Goal: Communication & Community: Answer question/provide support

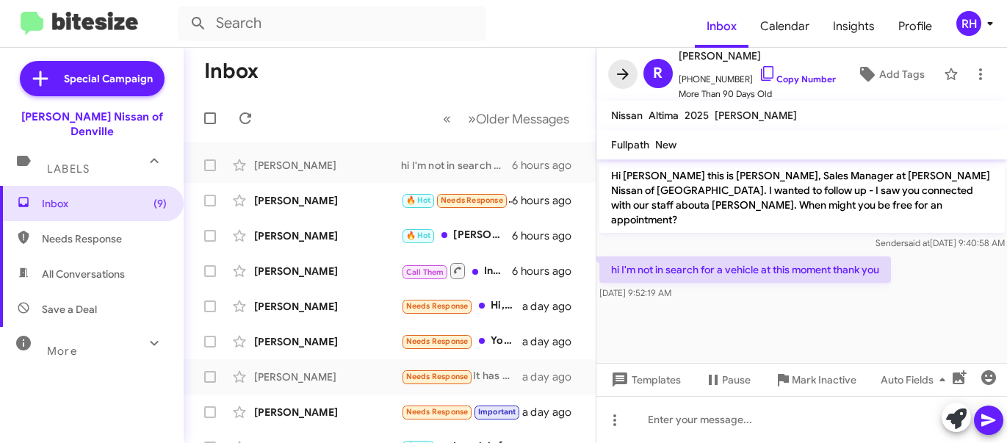
click at [624, 73] on icon at bounding box center [623, 73] width 12 height 11
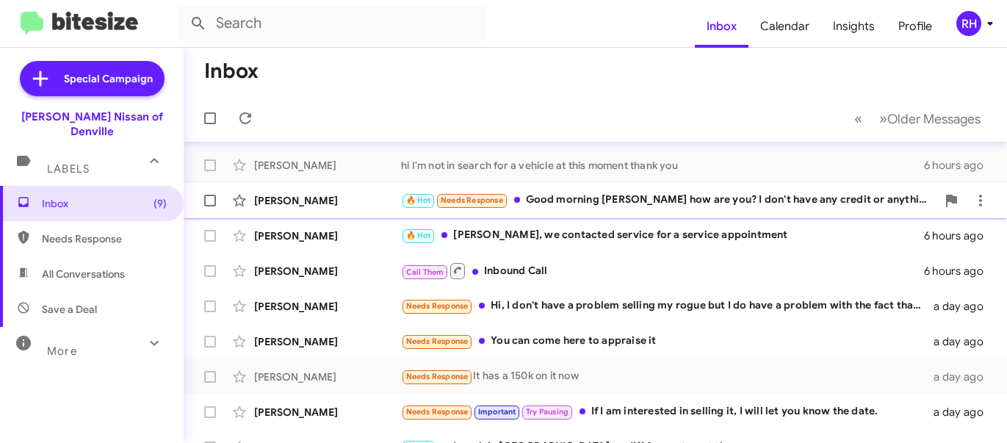
click at [419, 186] on div "[PERSON_NAME] 🔥 Hot Needs Response Good morning [PERSON_NAME] how are you? I do…" at bounding box center [595, 200] width 800 height 29
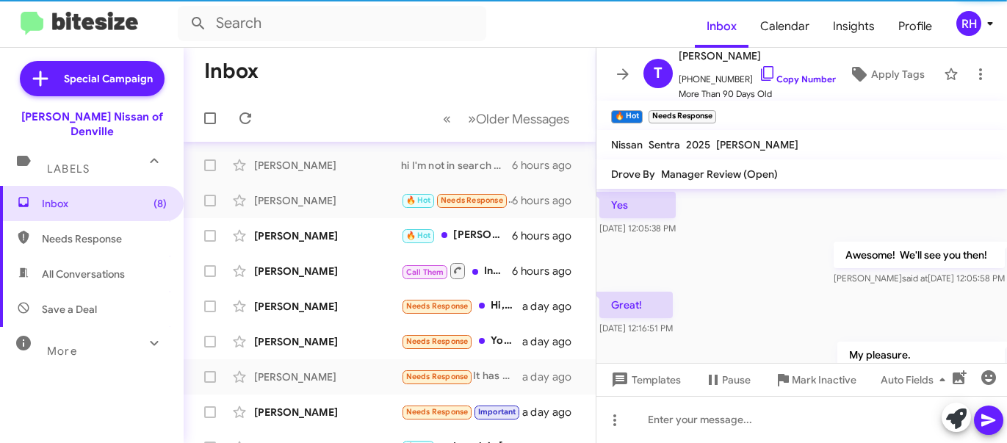
scroll to position [1118, 0]
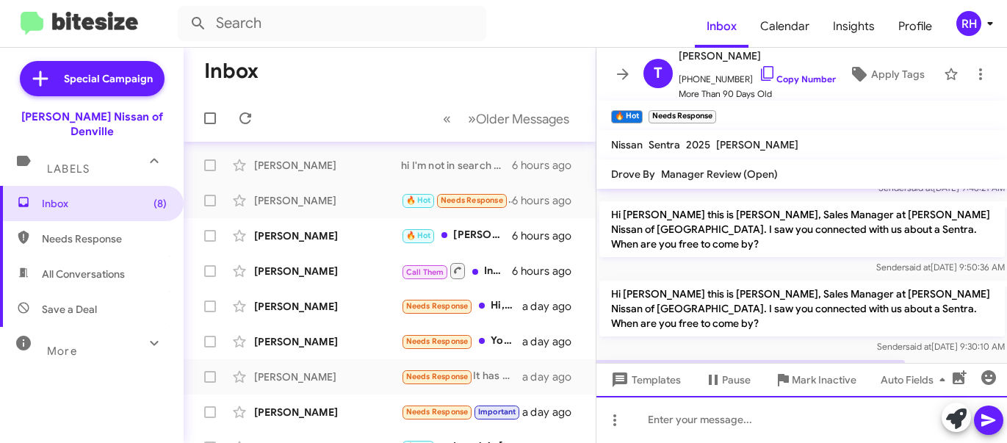
click at [779, 420] on div at bounding box center [801, 419] width 411 height 47
click at [737, 429] on div "We do havwe" at bounding box center [801, 419] width 411 height 47
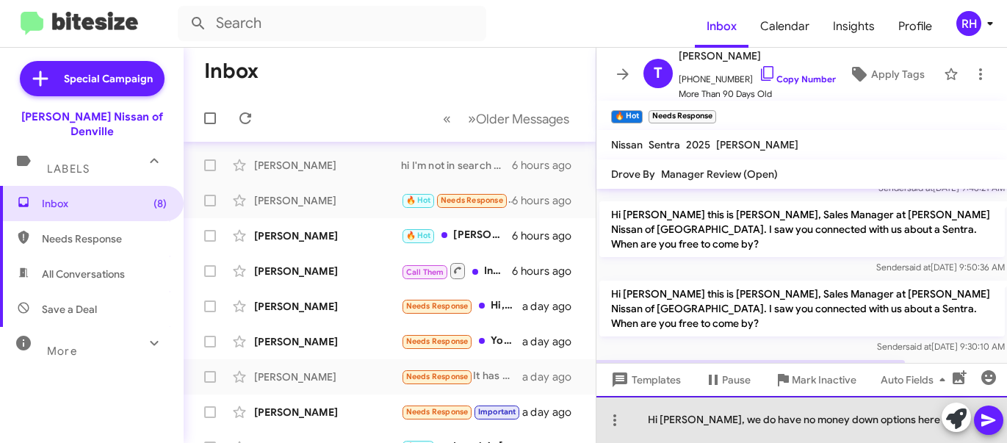
click at [931, 399] on div "Hi [PERSON_NAME], we do have no money down options here" at bounding box center [801, 419] width 411 height 47
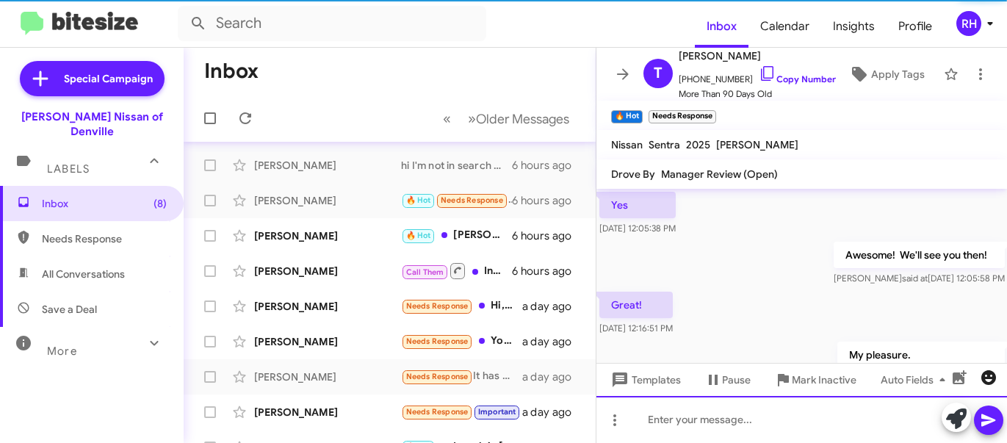
scroll to position [73, 0]
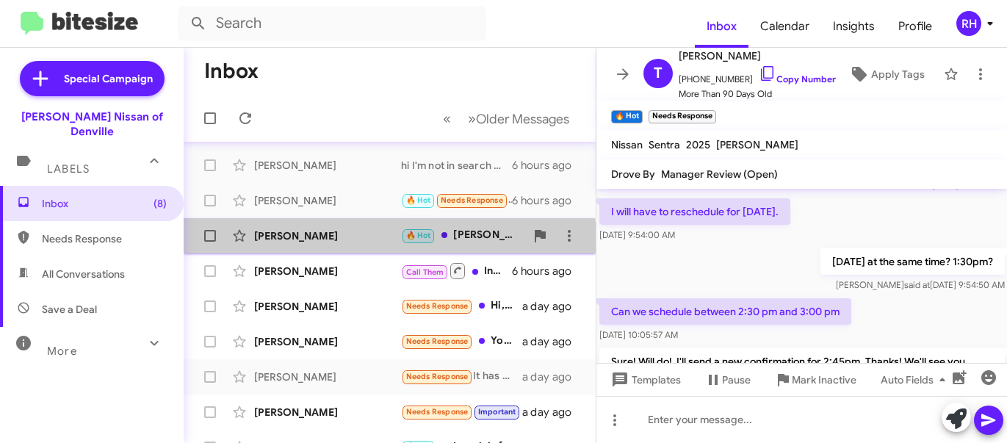
click at [383, 247] on div "[PERSON_NAME] 🔥 Hot [PERSON_NAME], we contacted service for a service appointme…" at bounding box center [389, 235] width 388 height 29
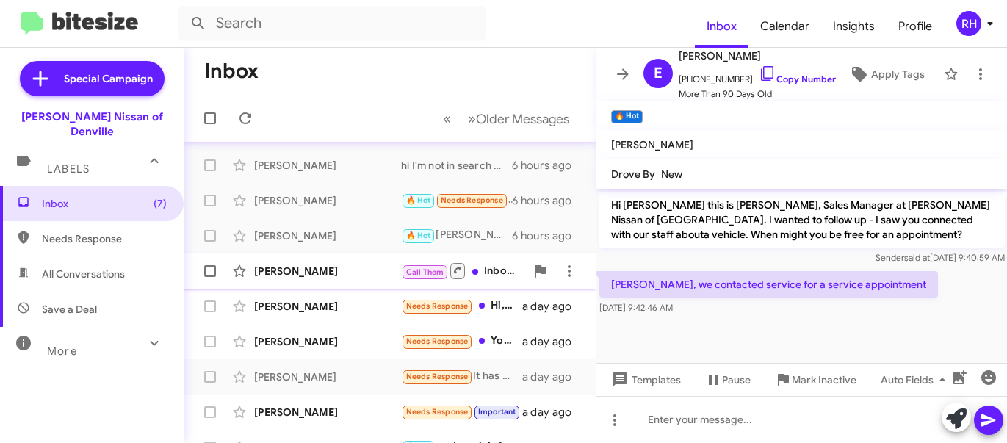
click at [357, 277] on div "[PERSON_NAME]" at bounding box center [327, 271] width 147 height 15
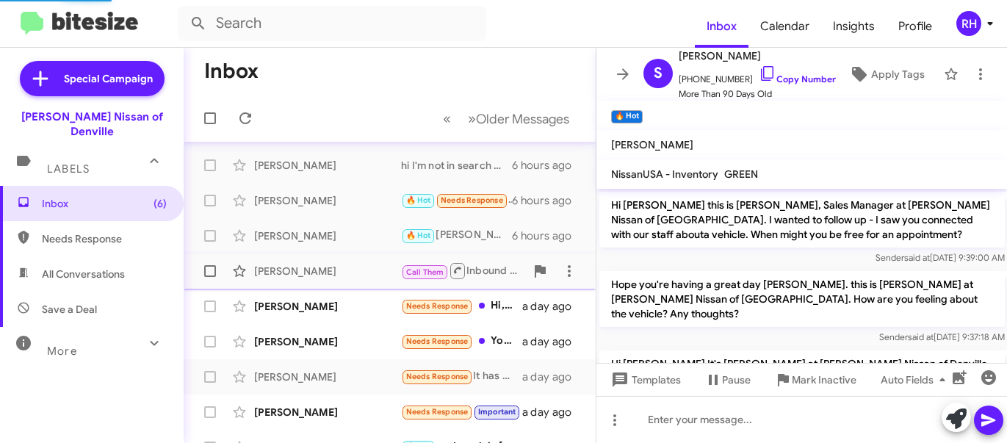
scroll to position [565, 0]
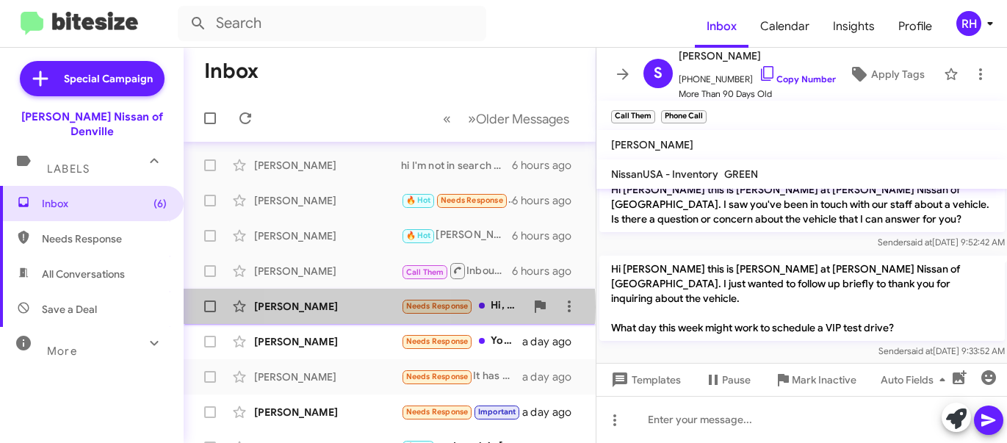
click at [336, 306] on div "[PERSON_NAME]" at bounding box center [327, 306] width 147 height 15
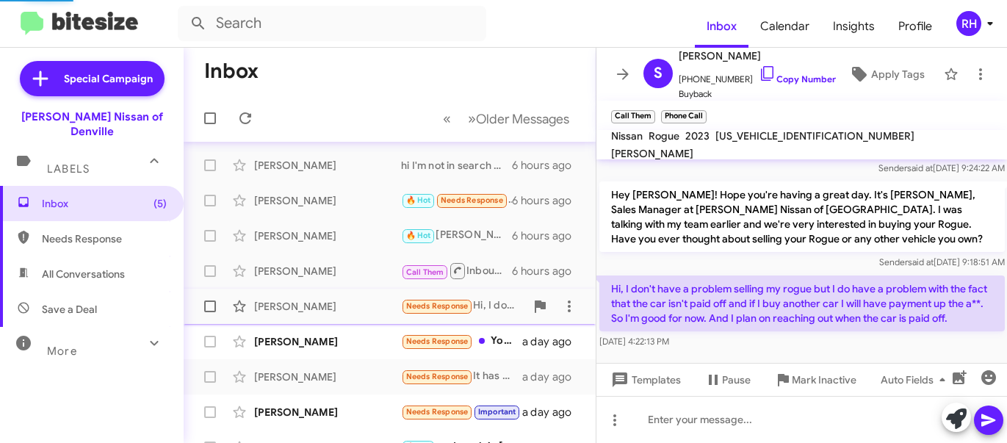
scroll to position [90, 0]
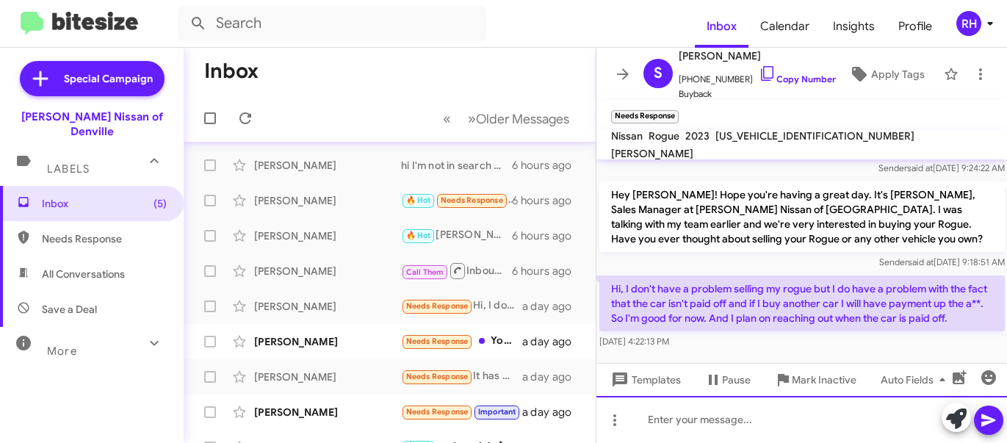
click at [675, 413] on div at bounding box center [801, 419] width 411 height 47
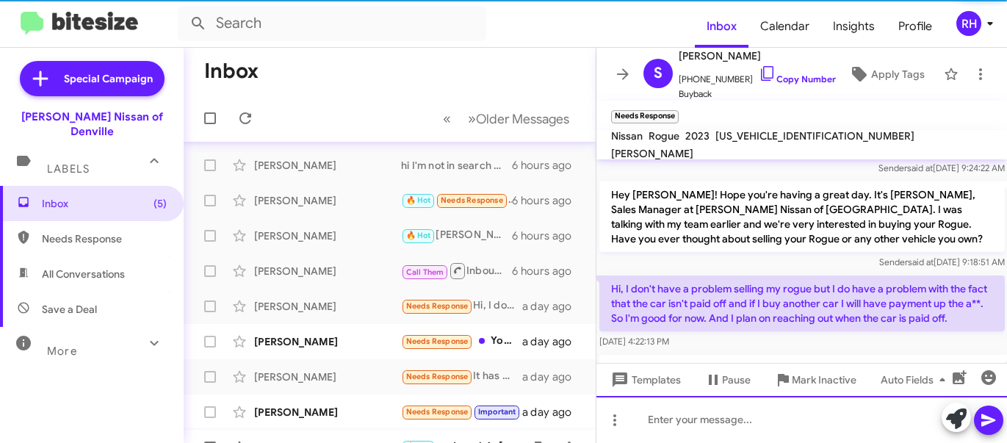
scroll to position [0, 0]
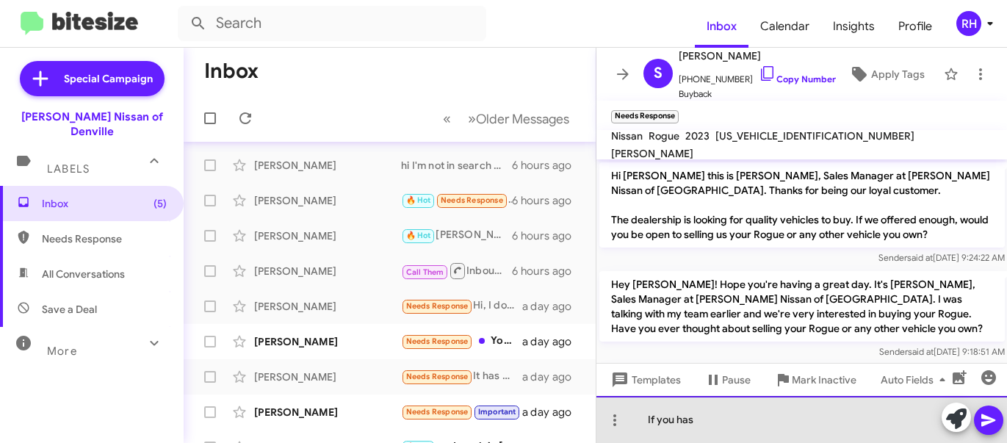
click at [730, 410] on div "If you has" at bounding box center [801, 419] width 411 height 47
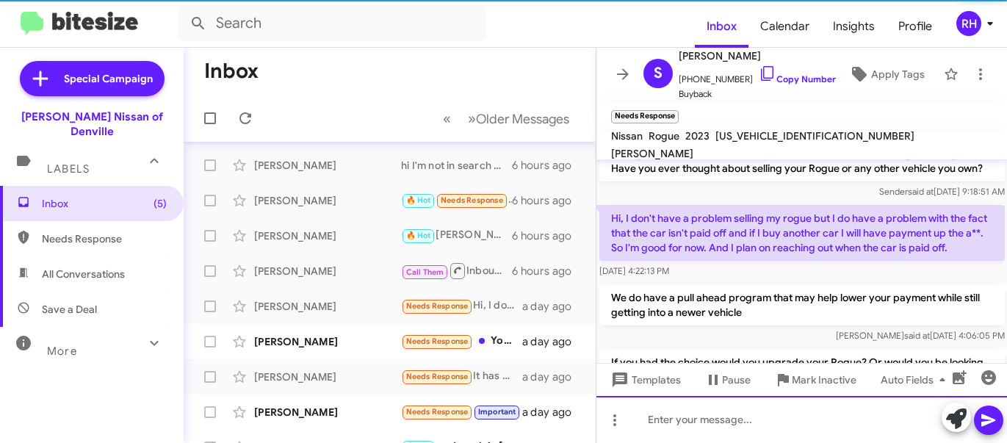
scroll to position [225, 0]
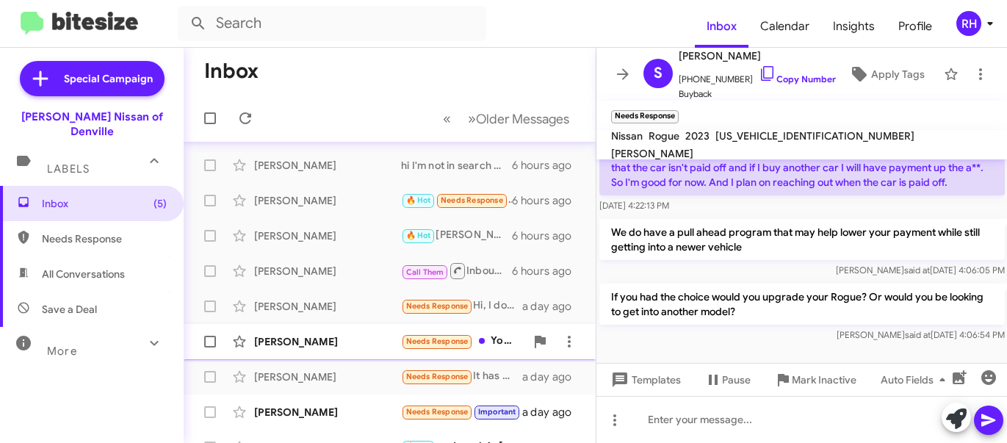
click at [295, 340] on div "[PERSON_NAME]" at bounding box center [327, 341] width 147 height 15
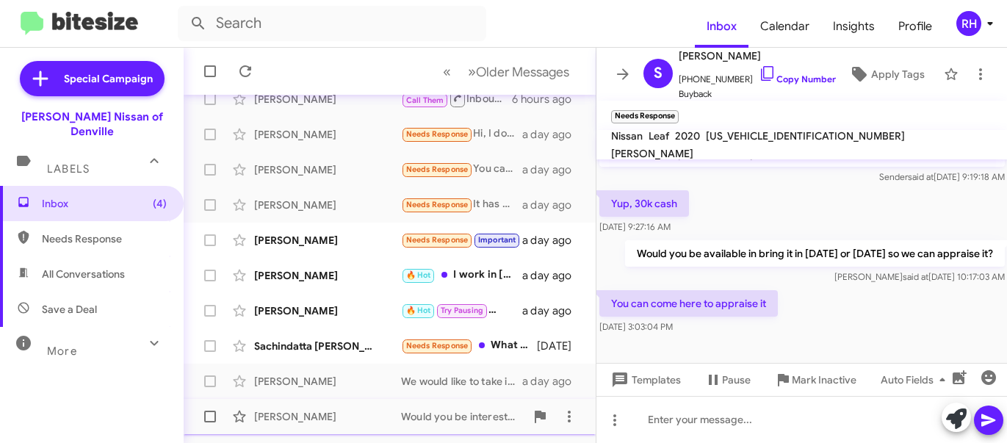
scroll to position [176, 0]
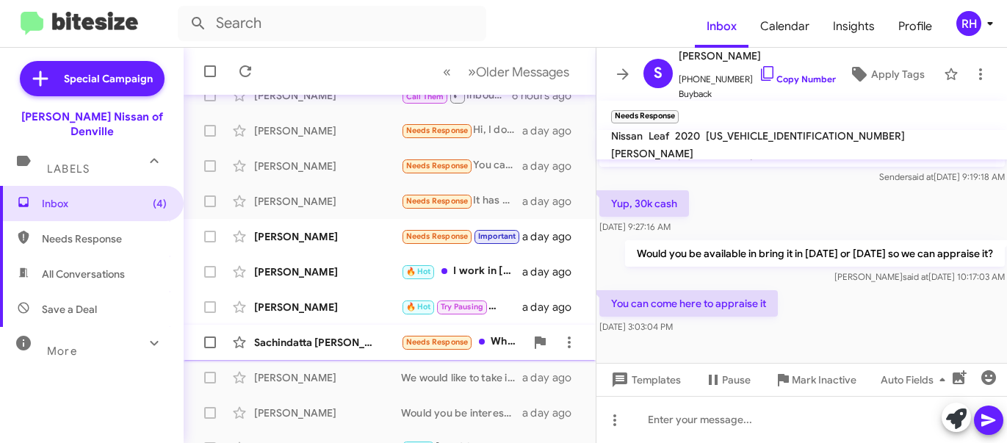
click at [344, 337] on div "Sachindatta [PERSON_NAME]" at bounding box center [327, 342] width 147 height 15
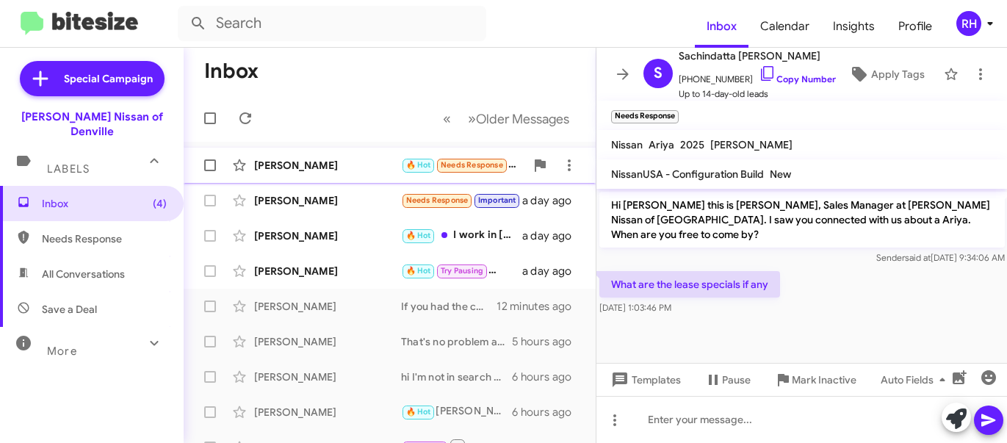
click at [333, 171] on div "[PERSON_NAME]" at bounding box center [327, 165] width 147 height 15
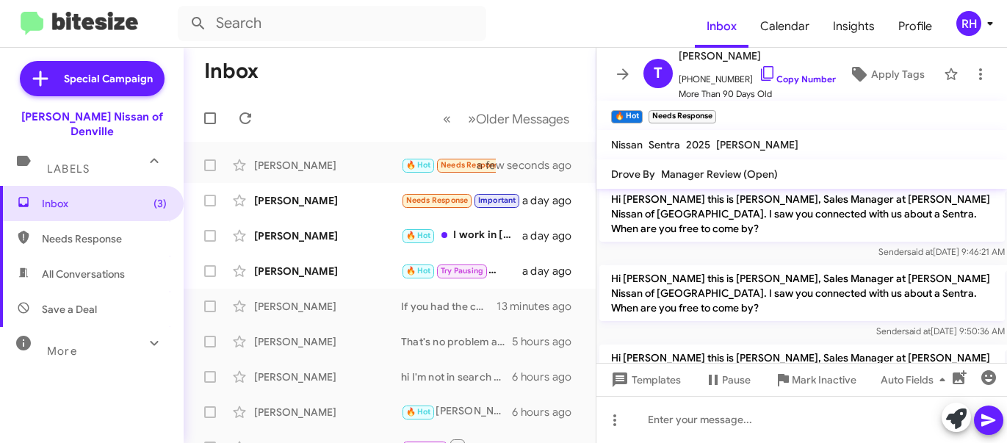
scroll to position [1162, 0]
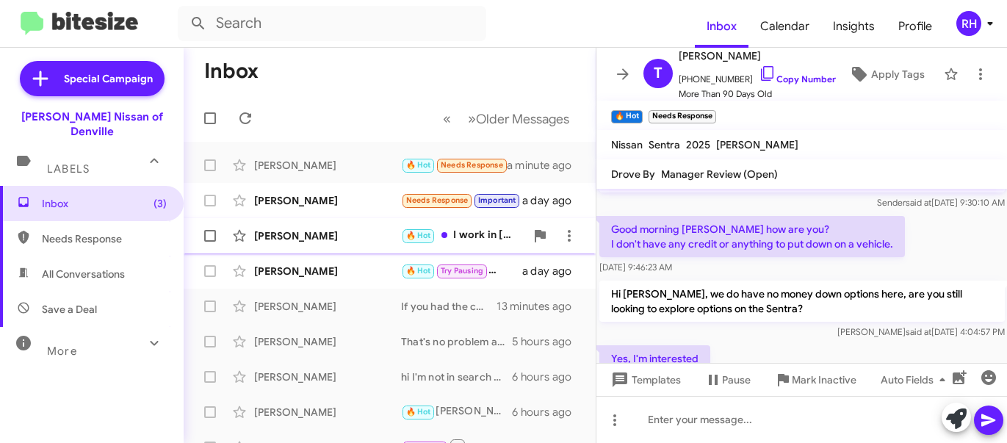
click at [339, 242] on div "[PERSON_NAME]" at bounding box center [327, 235] width 147 height 15
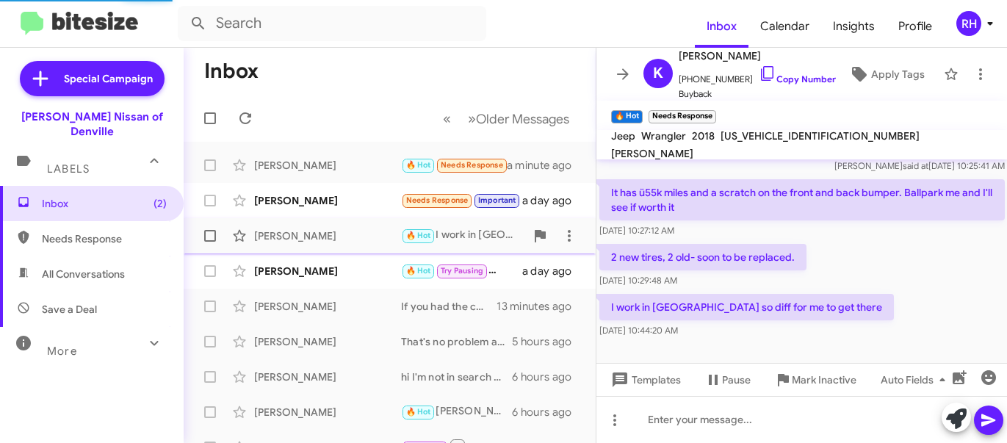
scroll to position [206, 0]
click at [311, 169] on div "[PERSON_NAME]" at bounding box center [327, 165] width 147 height 15
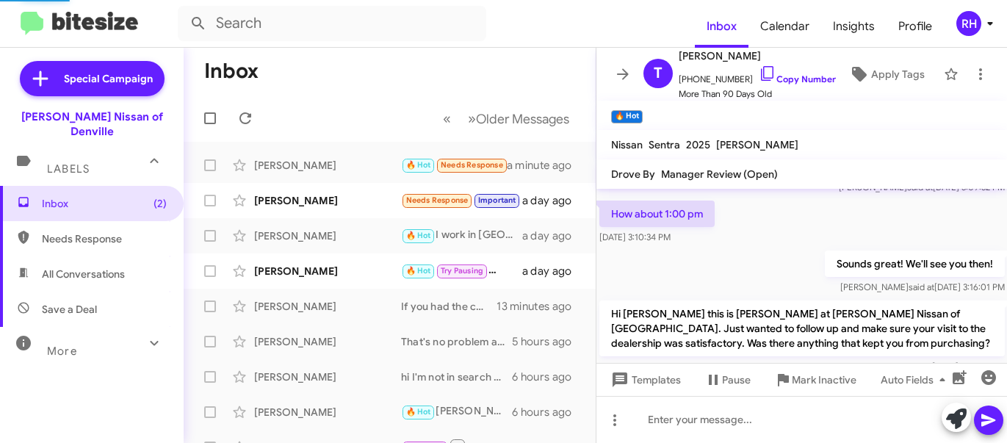
scroll to position [1162, 0]
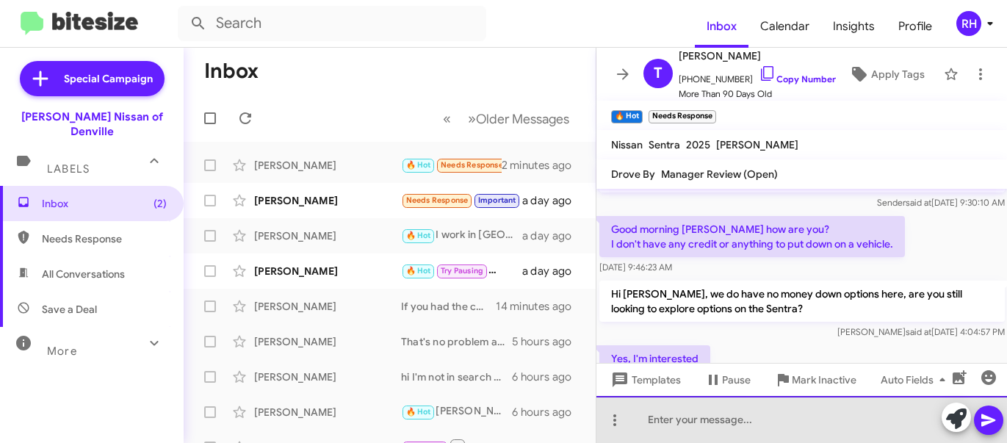
click at [783, 420] on div at bounding box center [801, 419] width 411 height 47
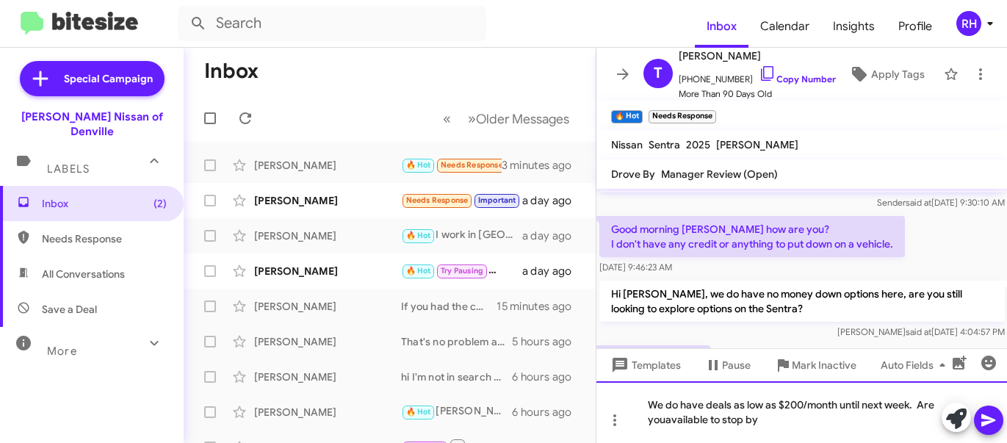
click at [666, 418] on div "We do have deals as low as $200/month until next week. Are youavailable to stop…" at bounding box center [801, 412] width 411 height 62
click at [789, 416] on div "We do have deals as low as $200/month until next week. Are you available to sto…" at bounding box center [801, 412] width 411 height 62
click at [648, 392] on div at bounding box center [801, 428] width 411 height 73
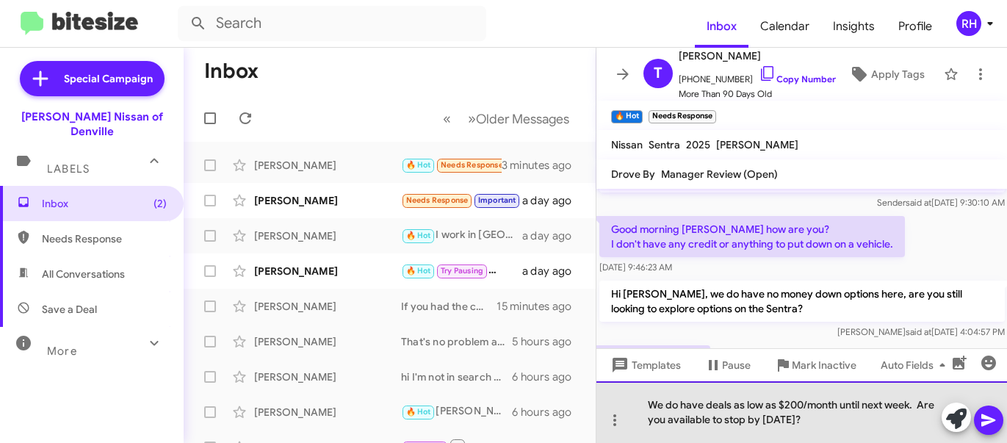
click at [829, 421] on div "We do have deals as low as $200/month until next week. Are you available to sto…" at bounding box center [801, 412] width 411 height 62
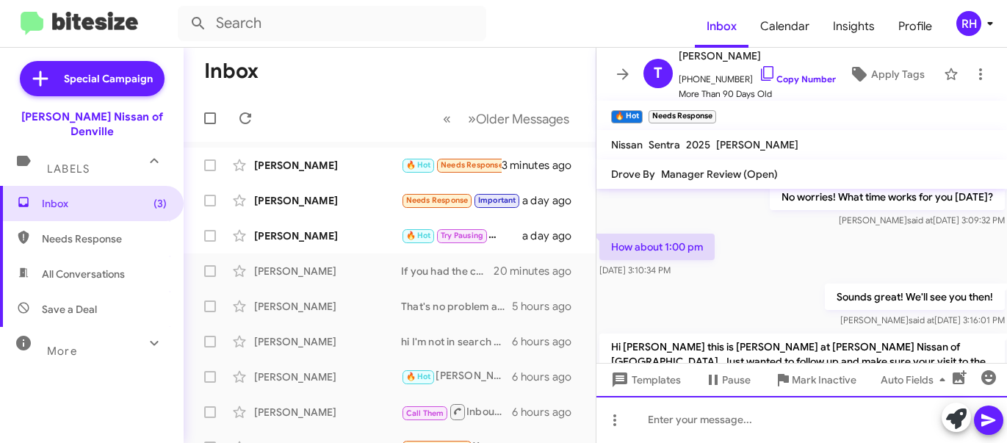
scroll to position [1177, 0]
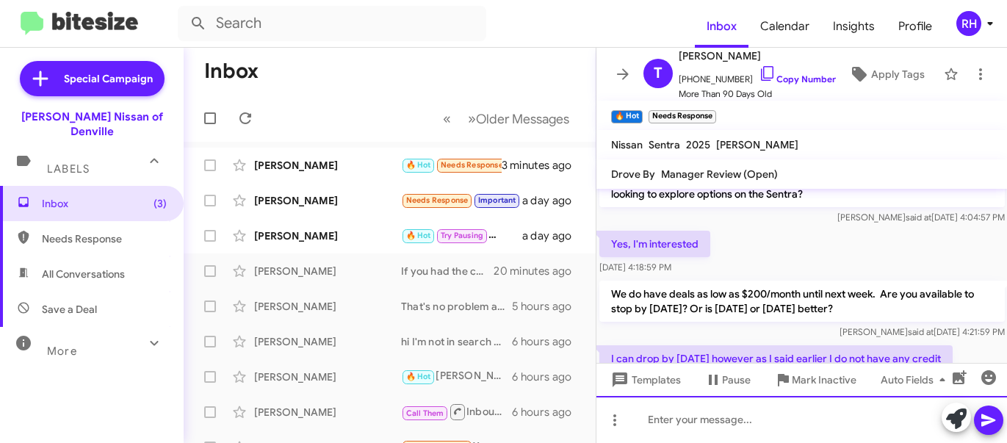
click at [739, 421] on div at bounding box center [801, 419] width 411 height 47
click at [643, 418] on div "We have an 11:15" at bounding box center [801, 419] width 411 height 47
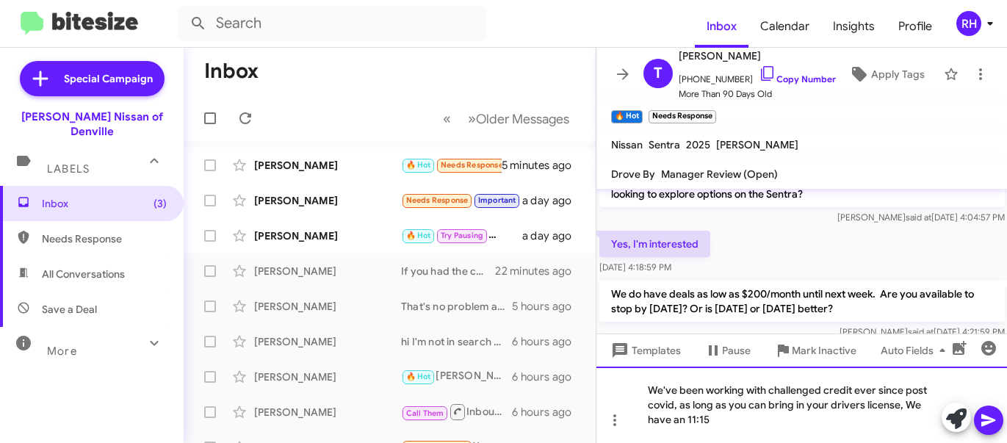
click at [901, 404] on div "We've been working with challenged credit ever since post covid, as long as you…" at bounding box center [801, 404] width 411 height 76
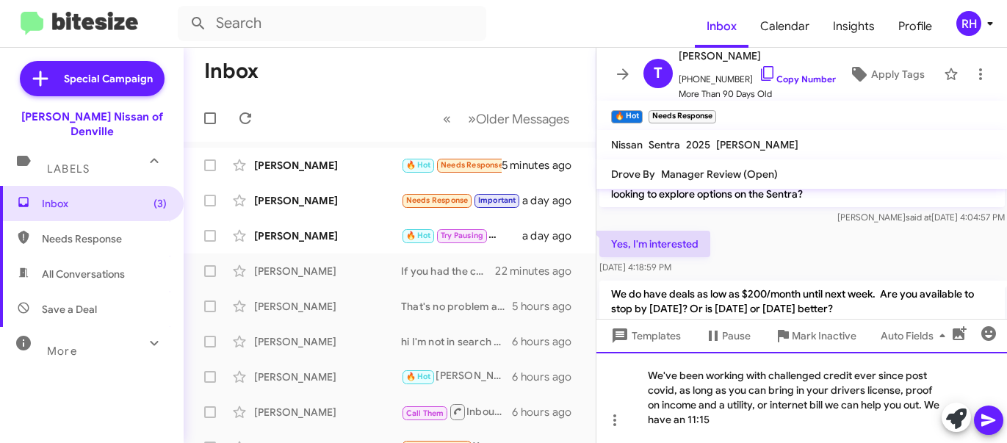
click at [764, 419] on div "We've been working with challenged credit ever since post covid, as long as you…" at bounding box center [801, 397] width 411 height 91
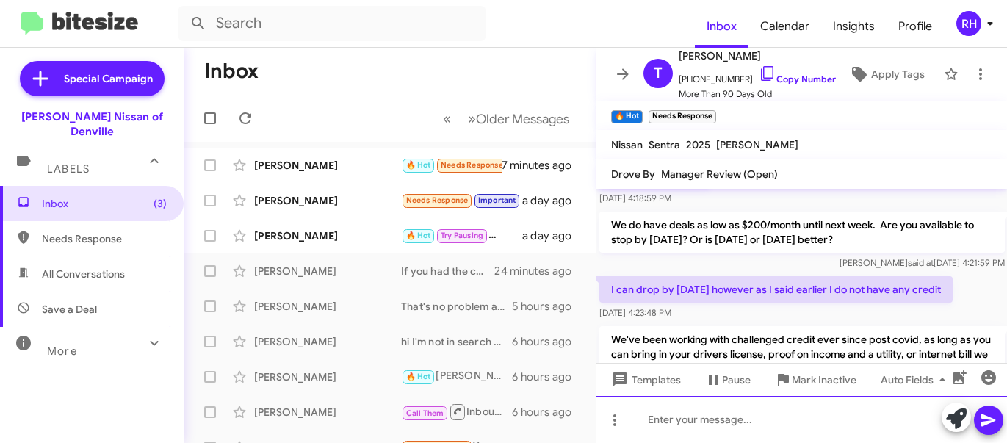
scroll to position [2437, 0]
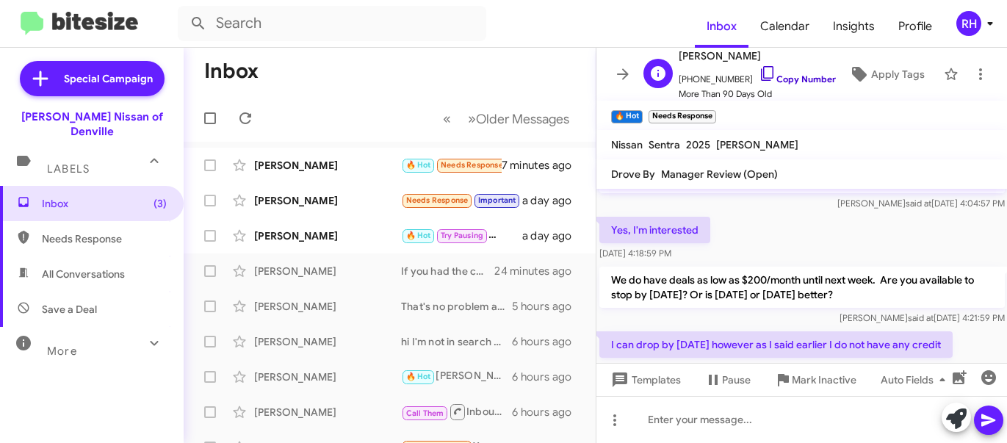
click at [759, 69] on icon at bounding box center [768, 74] width 18 height 18
click at [966, 25] on div "RH" at bounding box center [968, 23] width 25 height 25
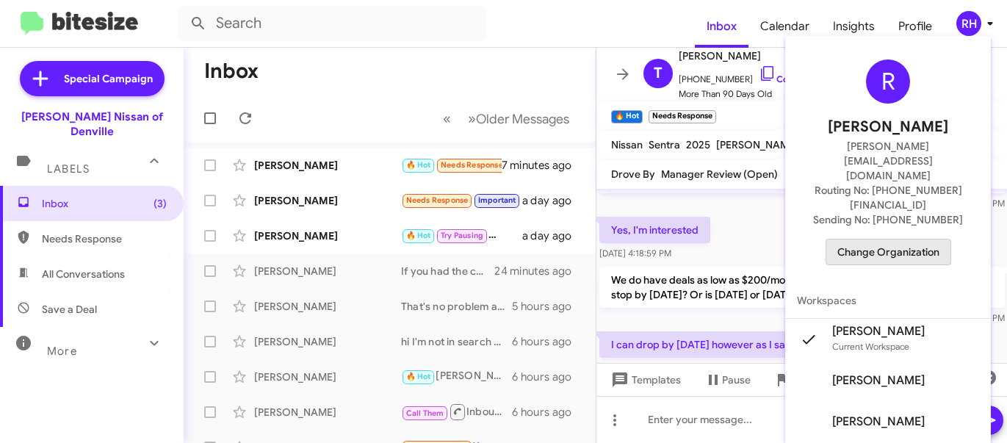
click at [934, 239] on span "Change Organization" at bounding box center [888, 251] width 102 height 25
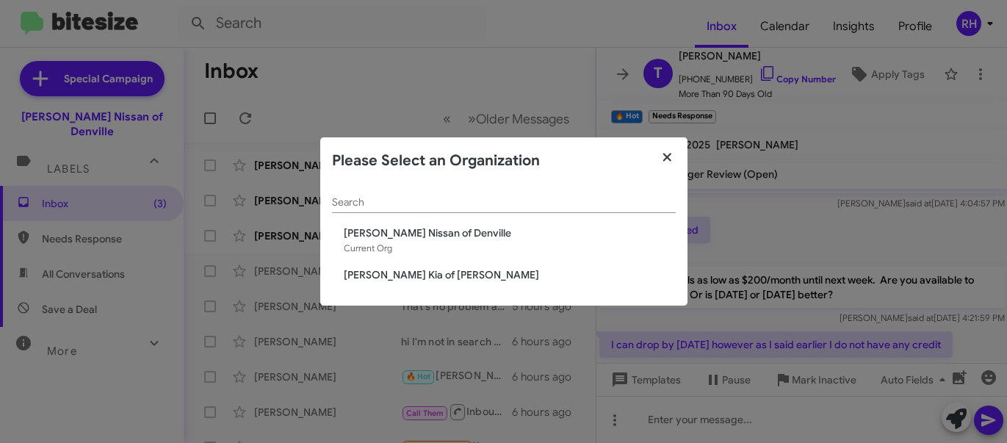
click at [662, 156] on icon "button" at bounding box center [667, 157] width 17 height 13
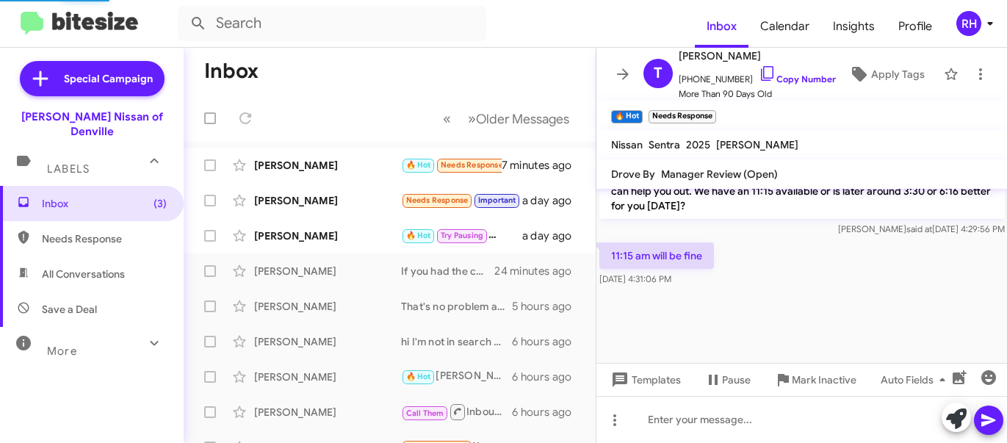
scroll to position [1207, 0]
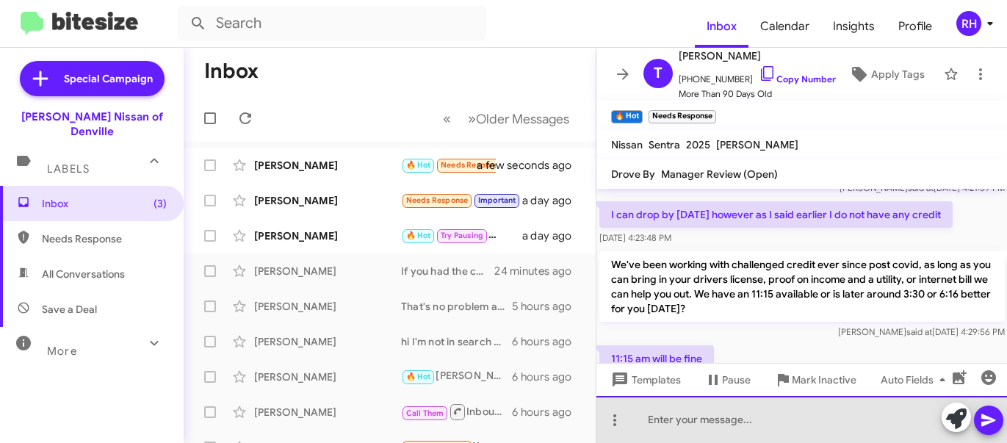
click at [709, 421] on div at bounding box center [801, 419] width 411 height 47
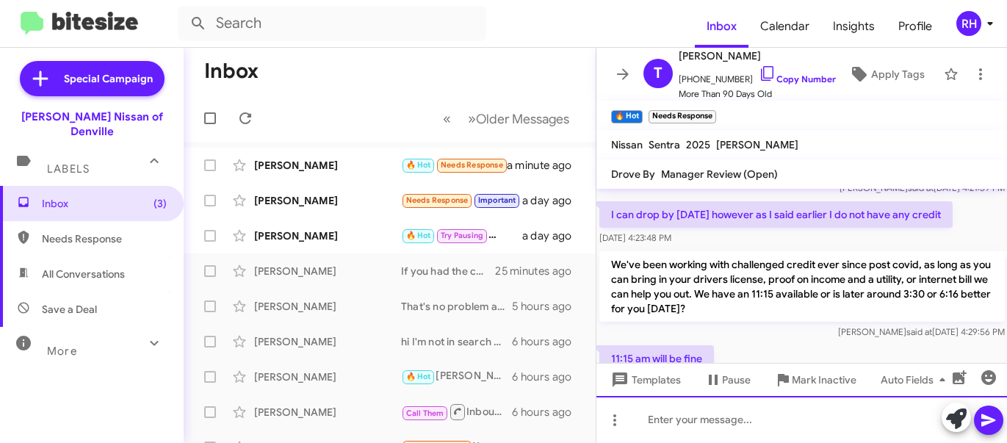
click at [680, 423] on div at bounding box center [801, 419] width 411 height 47
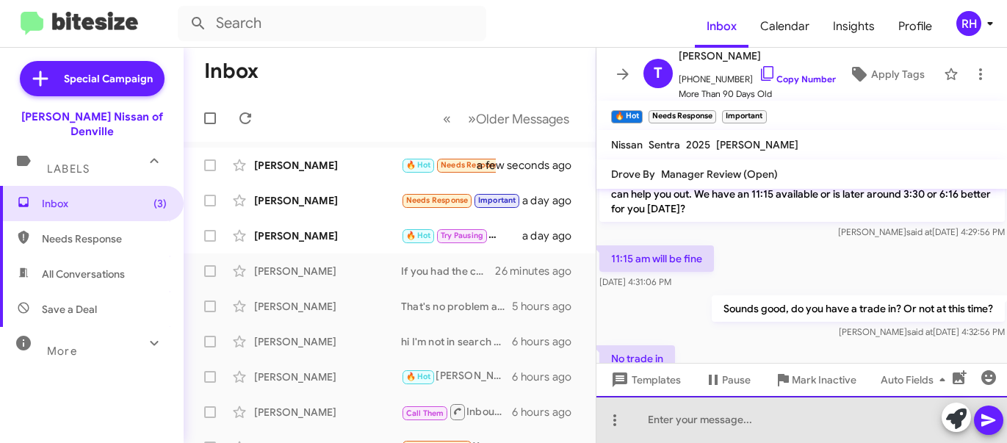
click at [674, 425] on div at bounding box center [801, 419] width 411 height 47
click at [783, 416] on div "Got it , no worries," at bounding box center [801, 419] width 411 height 47
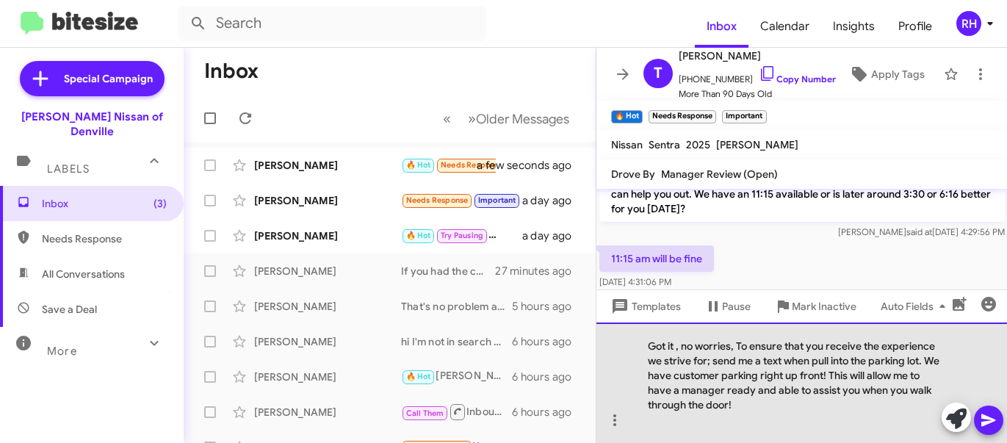
click at [767, 407] on div "Got it , no worries, To ensure that you receive the experience we strive for; s…" at bounding box center [801, 382] width 411 height 120
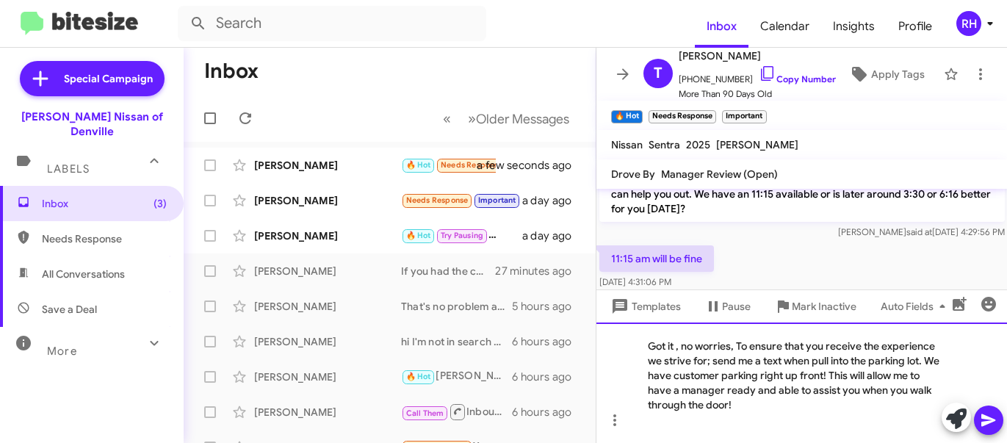
click at [753, 408] on div "Got it , no worries, To ensure that you receive the experience we strive for; s…" at bounding box center [801, 382] width 411 height 120
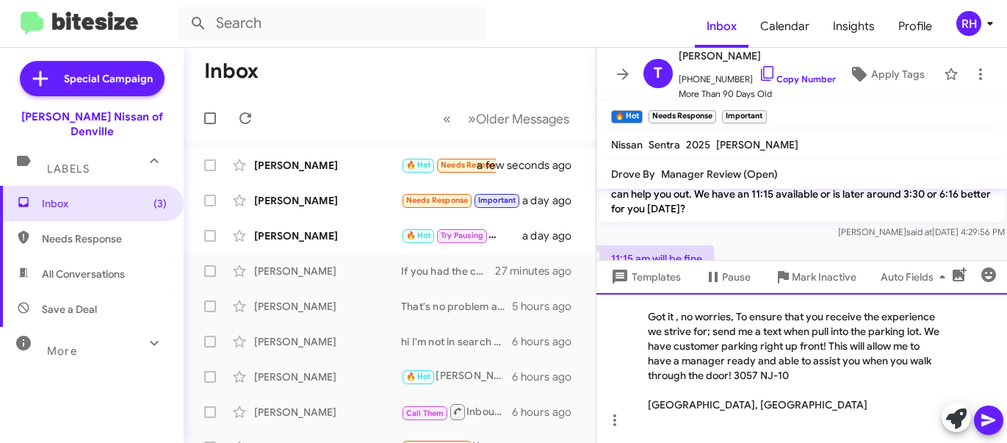
click at [651, 404] on div "[GEOGRAPHIC_DATA], [GEOGRAPHIC_DATA]" at bounding box center [795, 411] width 294 height 29
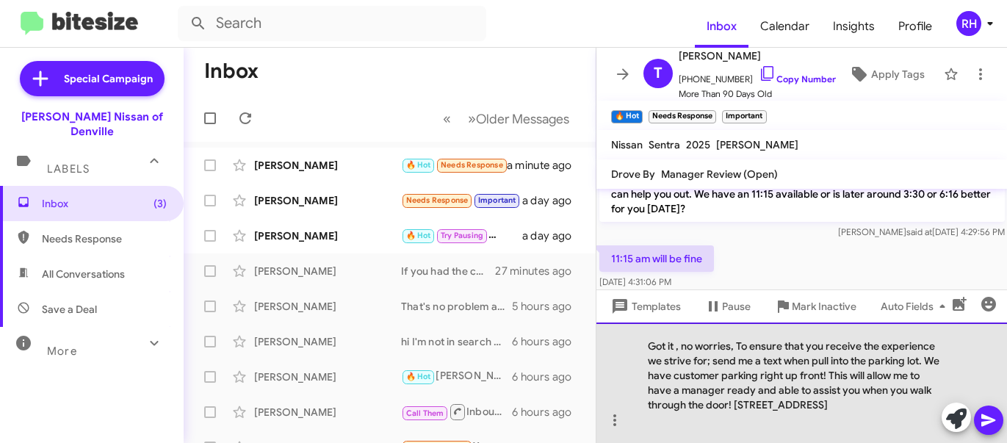
drag, startPoint x: 853, startPoint y: 402, endPoint x: 890, endPoint y: 412, distance: 38.6
click at [853, 402] on div "Got it , no worries, To ensure that you receive the experience we strive for; s…" at bounding box center [801, 382] width 411 height 120
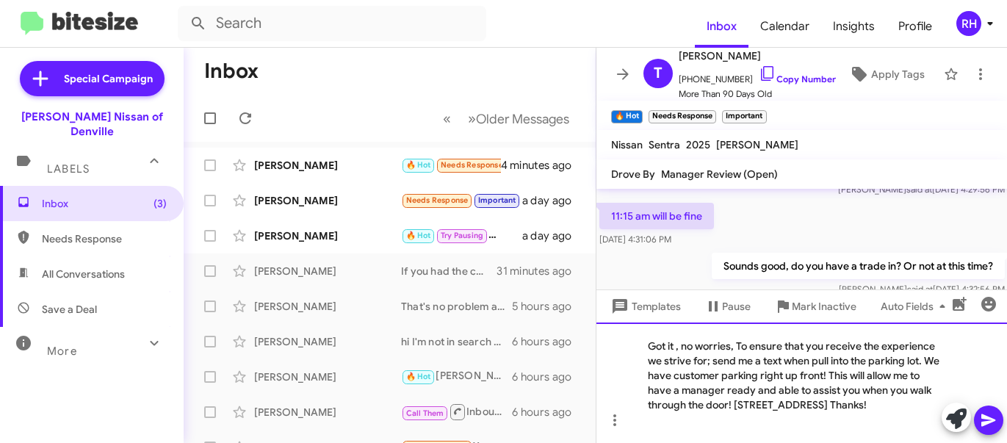
scroll to position [1280, 0]
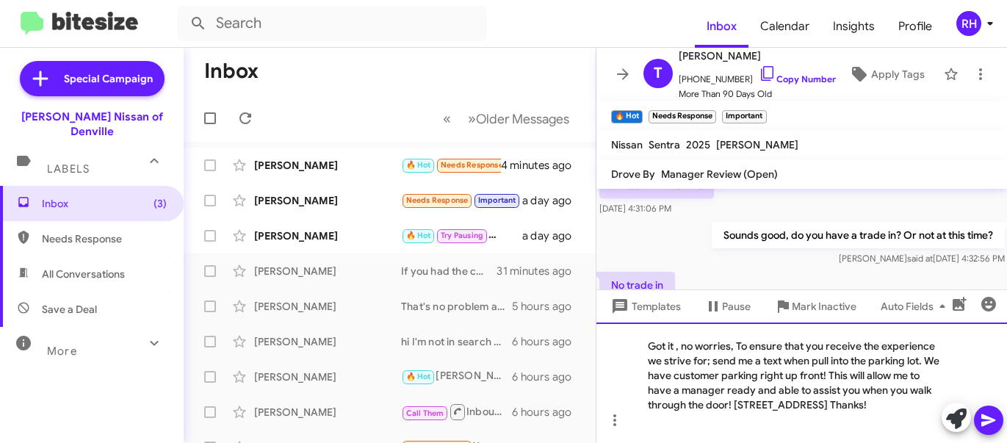
click at [898, 409] on div "Got it , no worries, To ensure that you receive the experience we strive for; s…" at bounding box center [801, 382] width 411 height 120
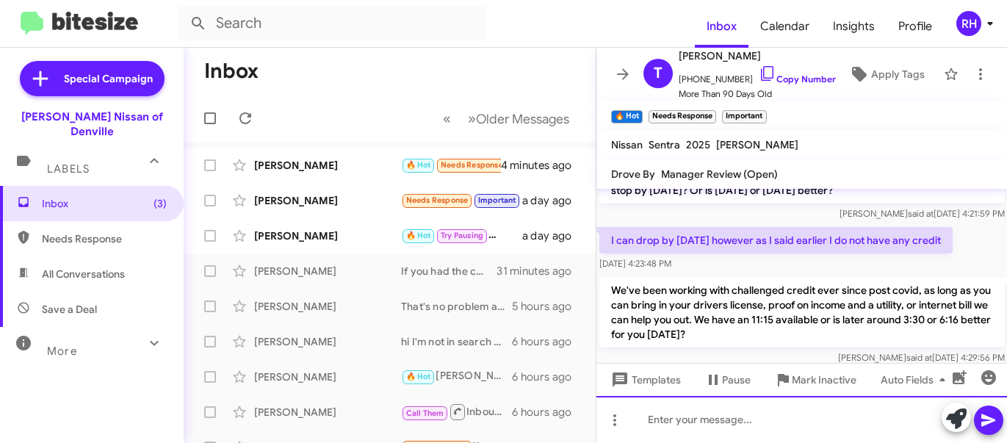
scroll to position [2181, 0]
